Goal: Communication & Community: Ask a question

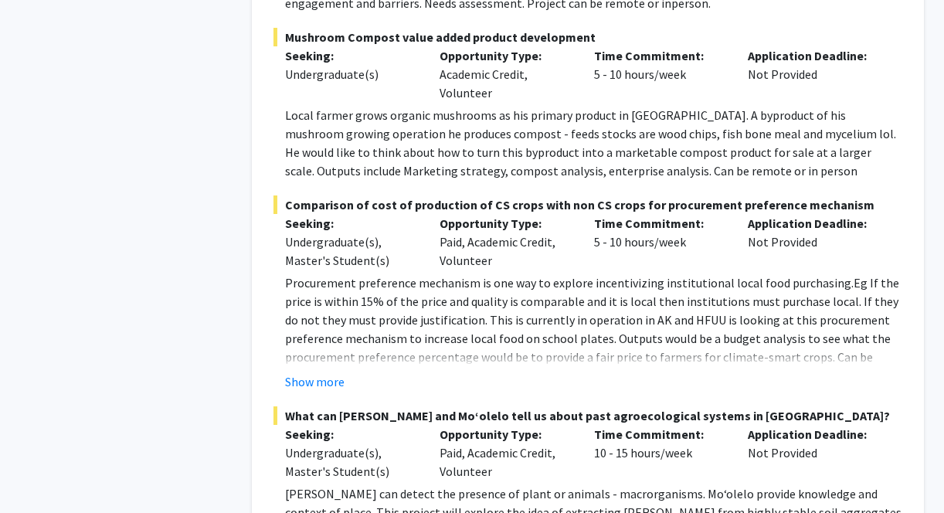
scroll to position [854, 0]
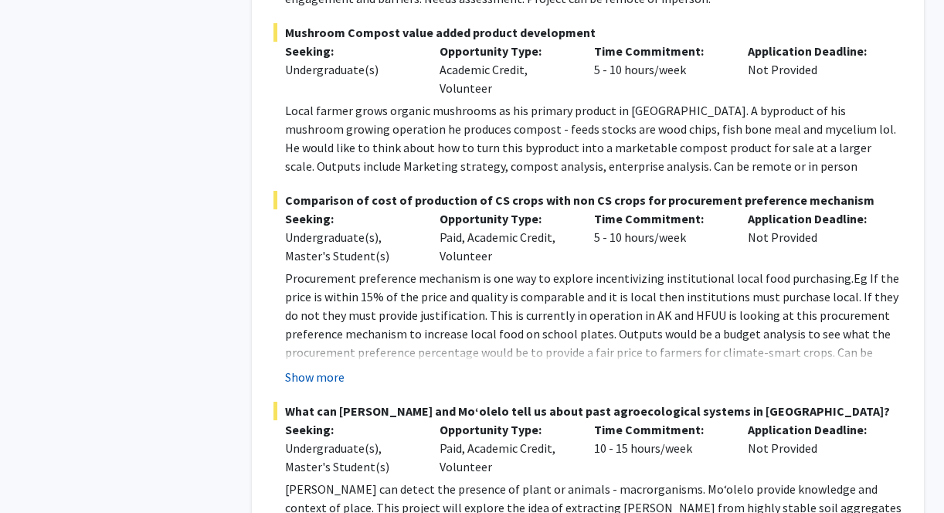
click at [335, 369] on button "Show more" at bounding box center [314, 377] width 59 height 19
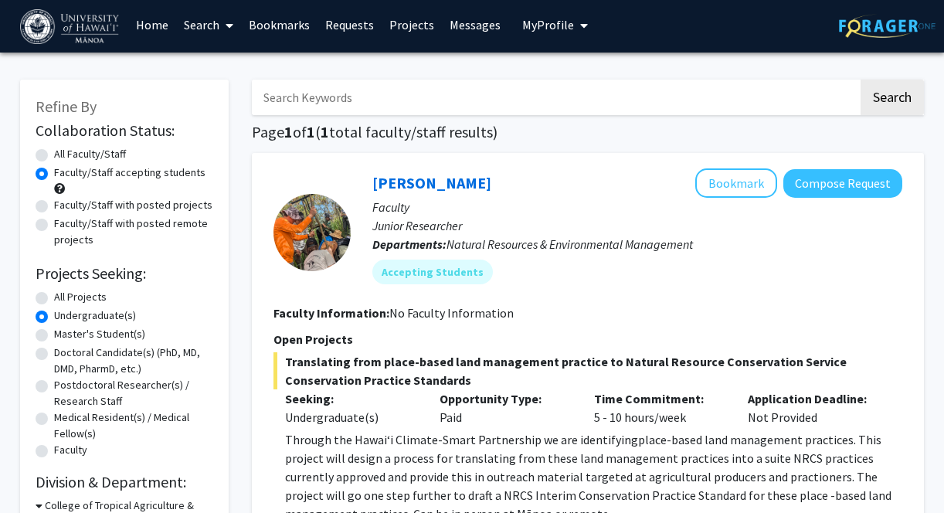
scroll to position [0, 0]
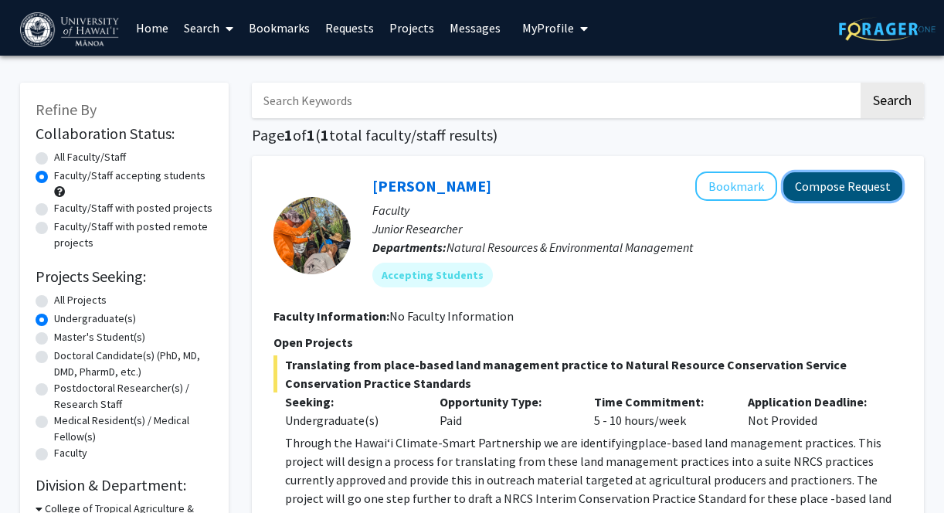
click at [862, 184] on button "Compose Request" at bounding box center [842, 186] width 119 height 29
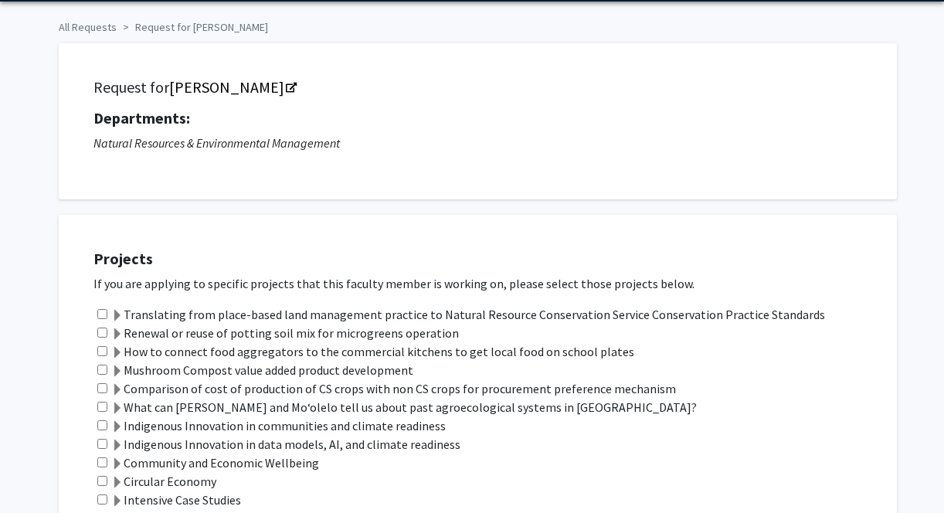
scroll to position [100, 0]
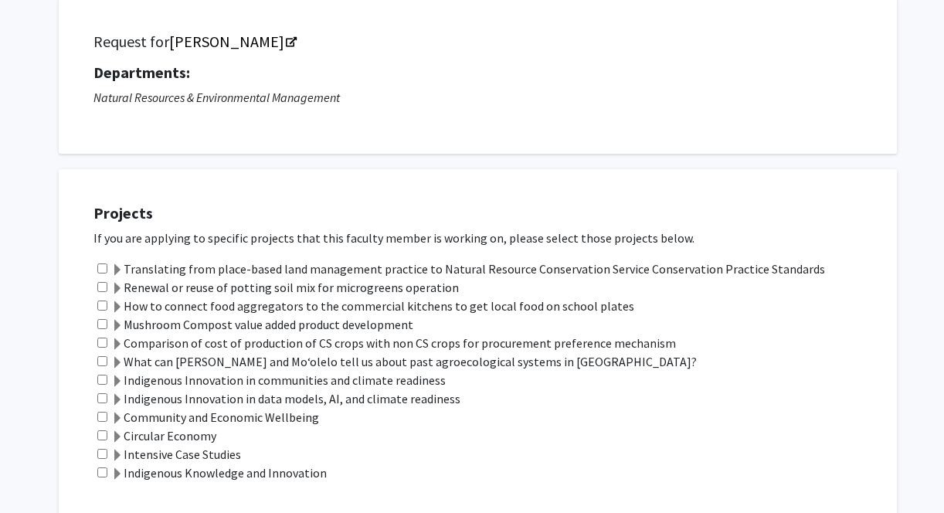
click at [101, 305] on input "checkbox" at bounding box center [102, 306] width 10 height 10
checkbox input "true"
click at [117, 306] on span at bounding box center [117, 307] width 12 height 12
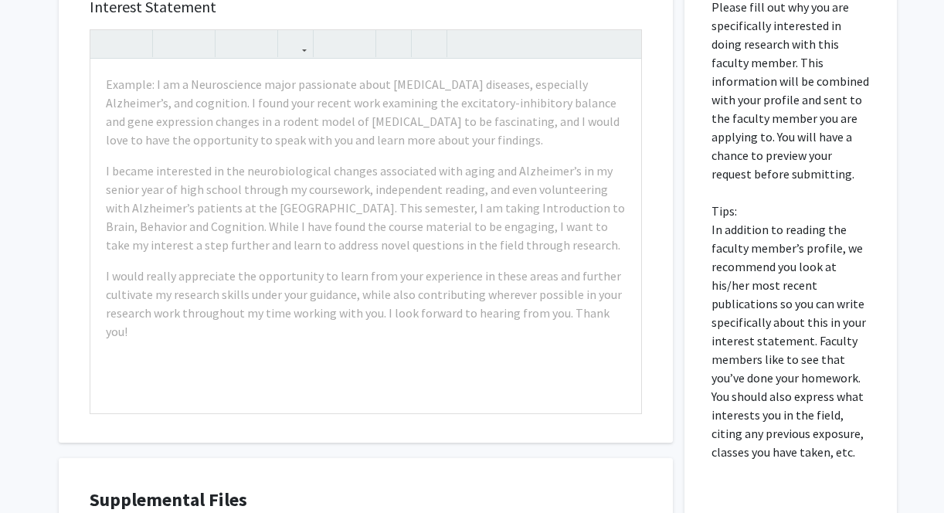
scroll to position [803, 0]
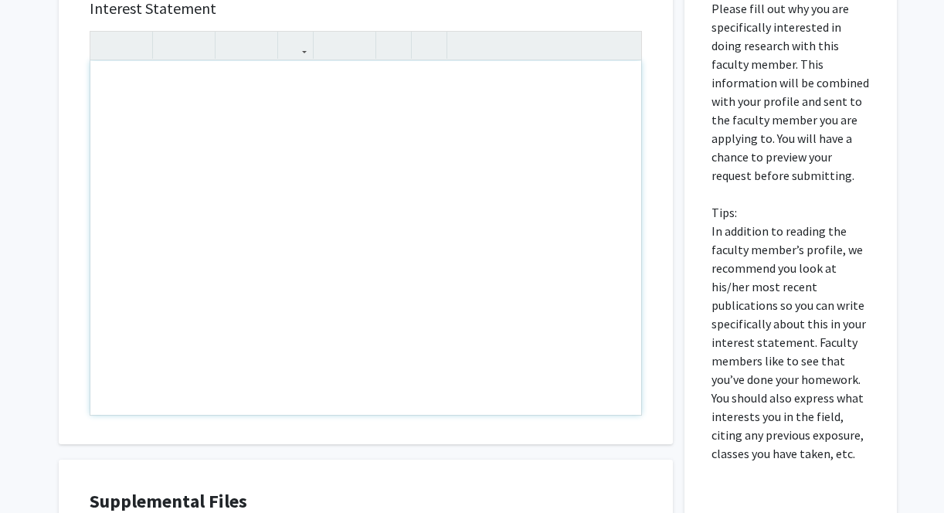
click at [253, 122] on div "Note to users with screen readers: Please press Alt+0 or Option+0 to deactivate…" at bounding box center [365, 238] width 551 height 354
type textarea "<p>H</p>"
click at [694, 233] on div "Please fill out why you are specifically interested in doing research with this…" at bounding box center [791, 325] width 212 height 683
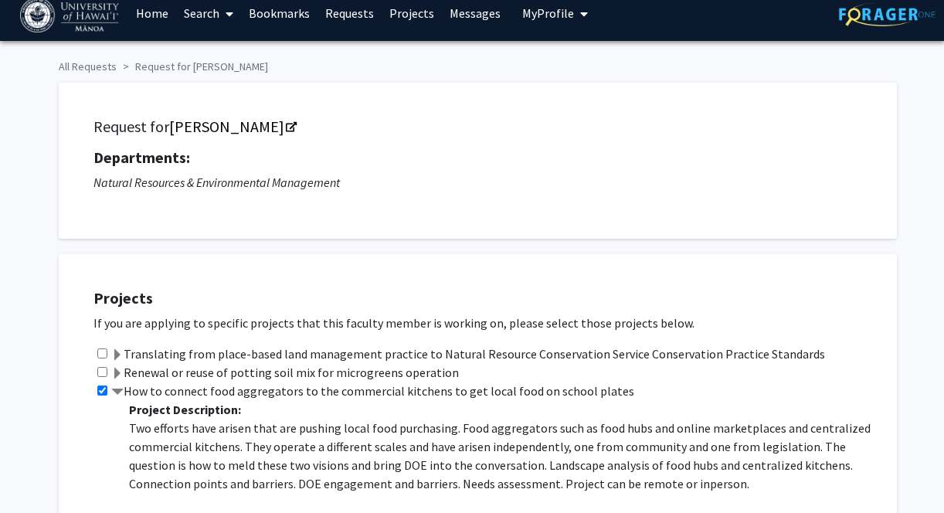
scroll to position [0, 0]
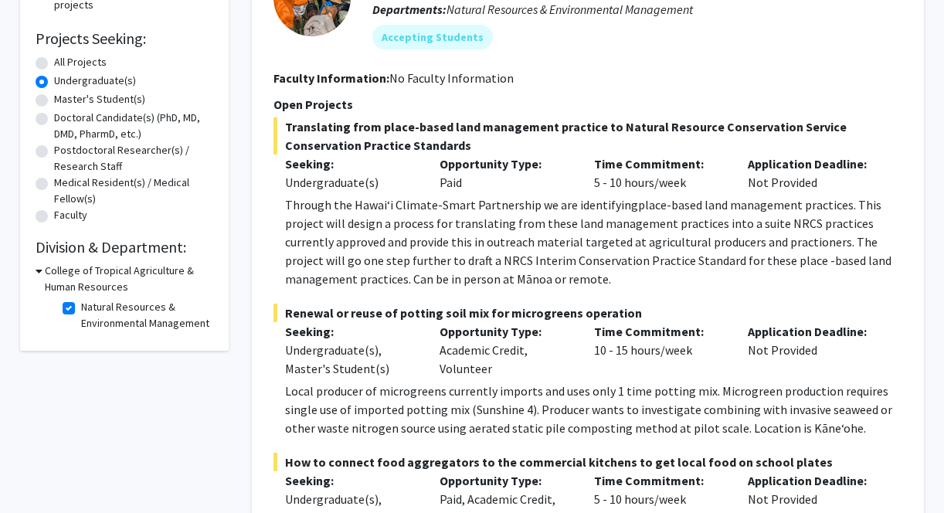
scroll to position [241, 0]
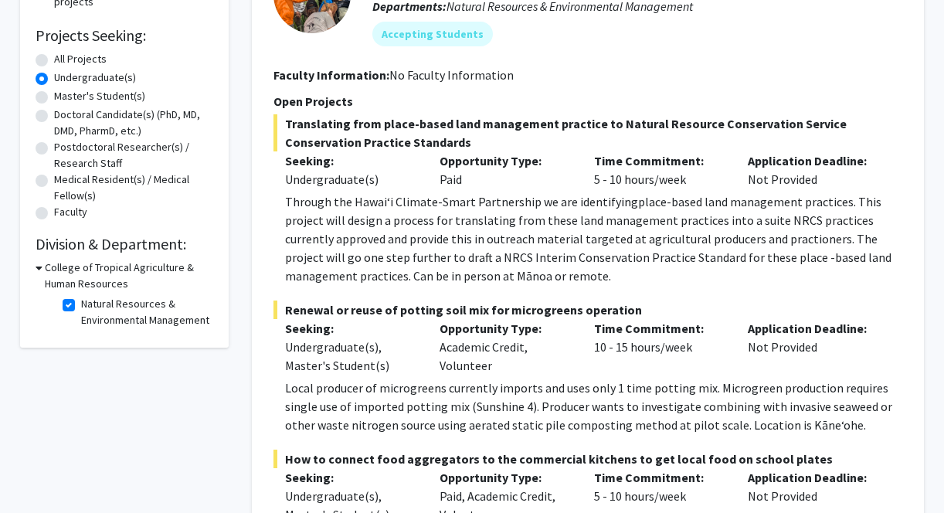
click at [81, 306] on label "Natural Resources & Environmental Management" at bounding box center [145, 312] width 128 height 32
click at [81, 306] on input "Natural Resources & Environmental Management" at bounding box center [86, 301] width 10 height 10
checkbox input "false"
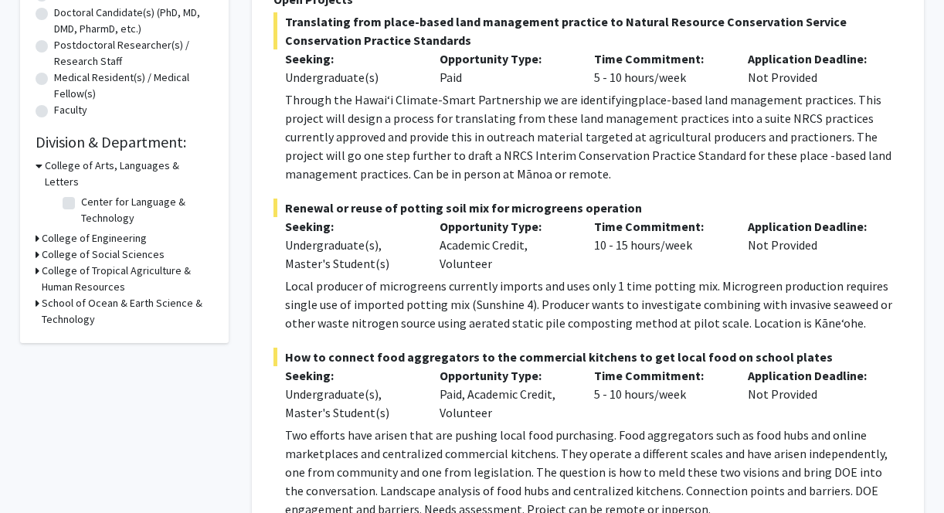
scroll to position [347, 0]
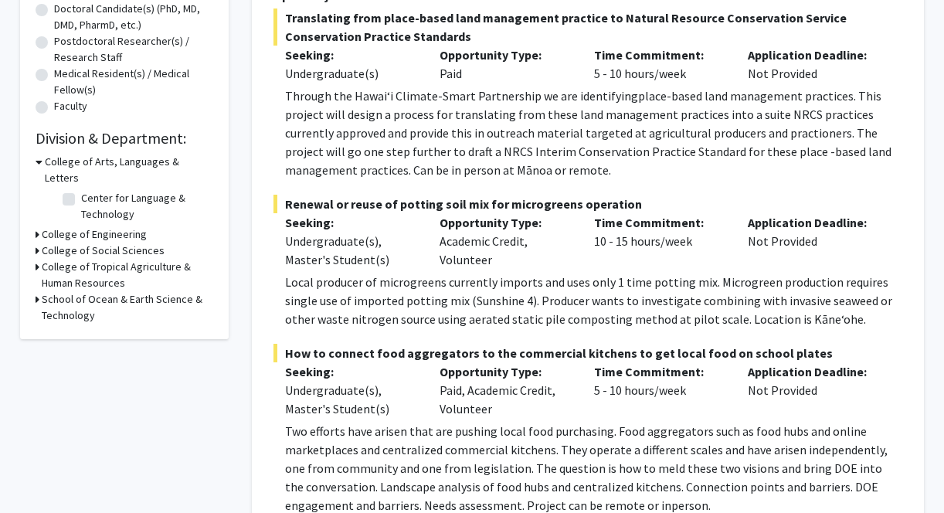
click at [39, 243] on icon at bounding box center [38, 251] width 4 height 16
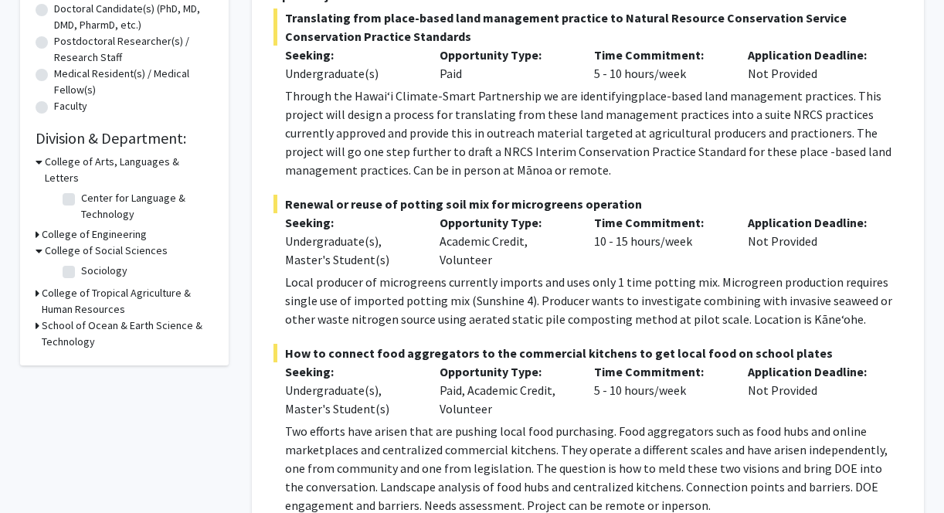
click at [37, 285] on icon at bounding box center [38, 293] width 4 height 16
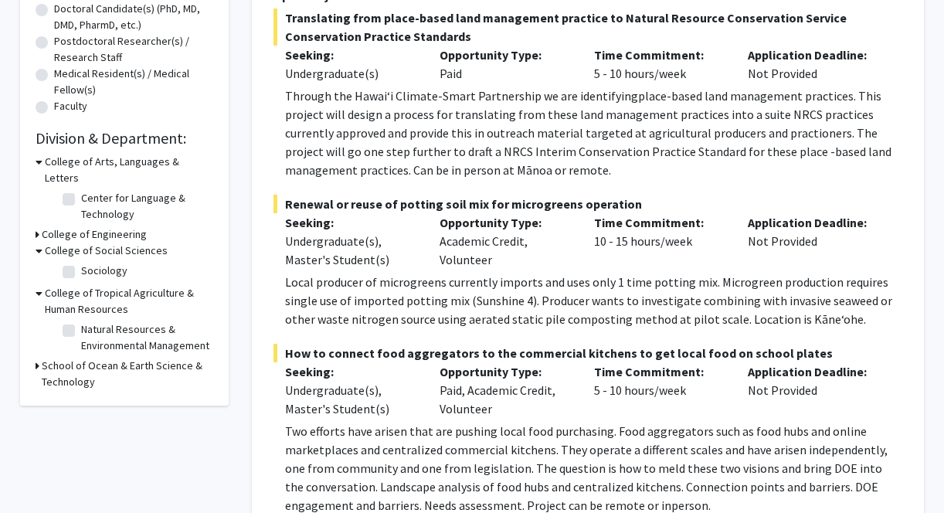
click at [36, 358] on icon at bounding box center [38, 366] width 4 height 16
click at [38, 226] on icon at bounding box center [38, 234] width 4 height 16
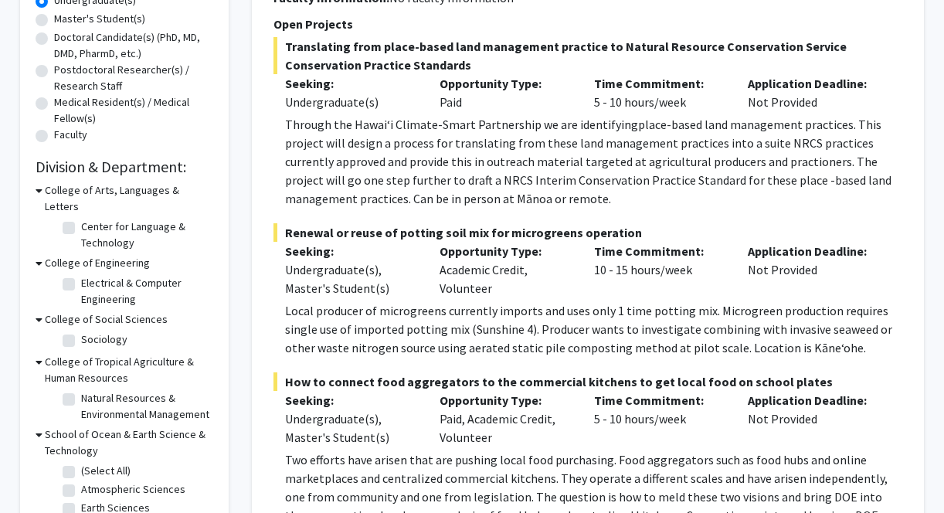
scroll to position [330, 0]
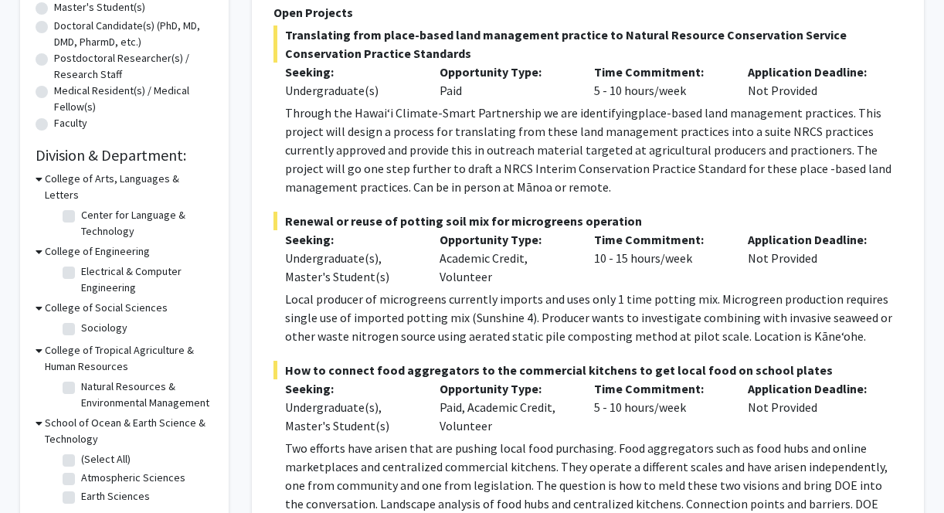
click at [81, 379] on label "Natural Resources & Environmental Management" at bounding box center [145, 395] width 128 height 32
click at [81, 379] on input "Natural Resources & Environmental Management" at bounding box center [86, 384] width 10 height 10
checkbox input "true"
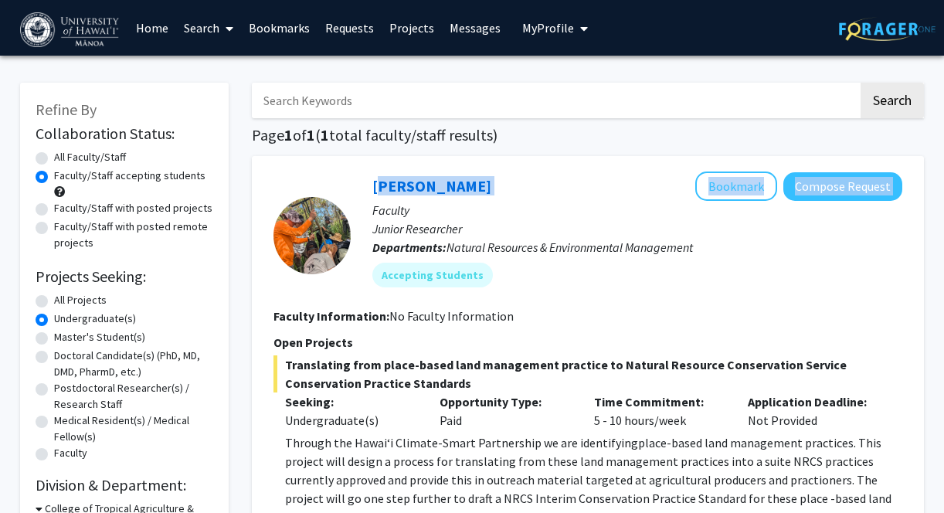
drag, startPoint x: 510, startPoint y: 189, endPoint x: 364, endPoint y: 181, distance: 146.2
click at [364, 182] on div "[PERSON_NAME] Bookmark Compose Request Faculty Junior Researcher Departments: N…" at bounding box center [627, 235] width 552 height 127
